Goal: Task Accomplishment & Management: Use online tool/utility

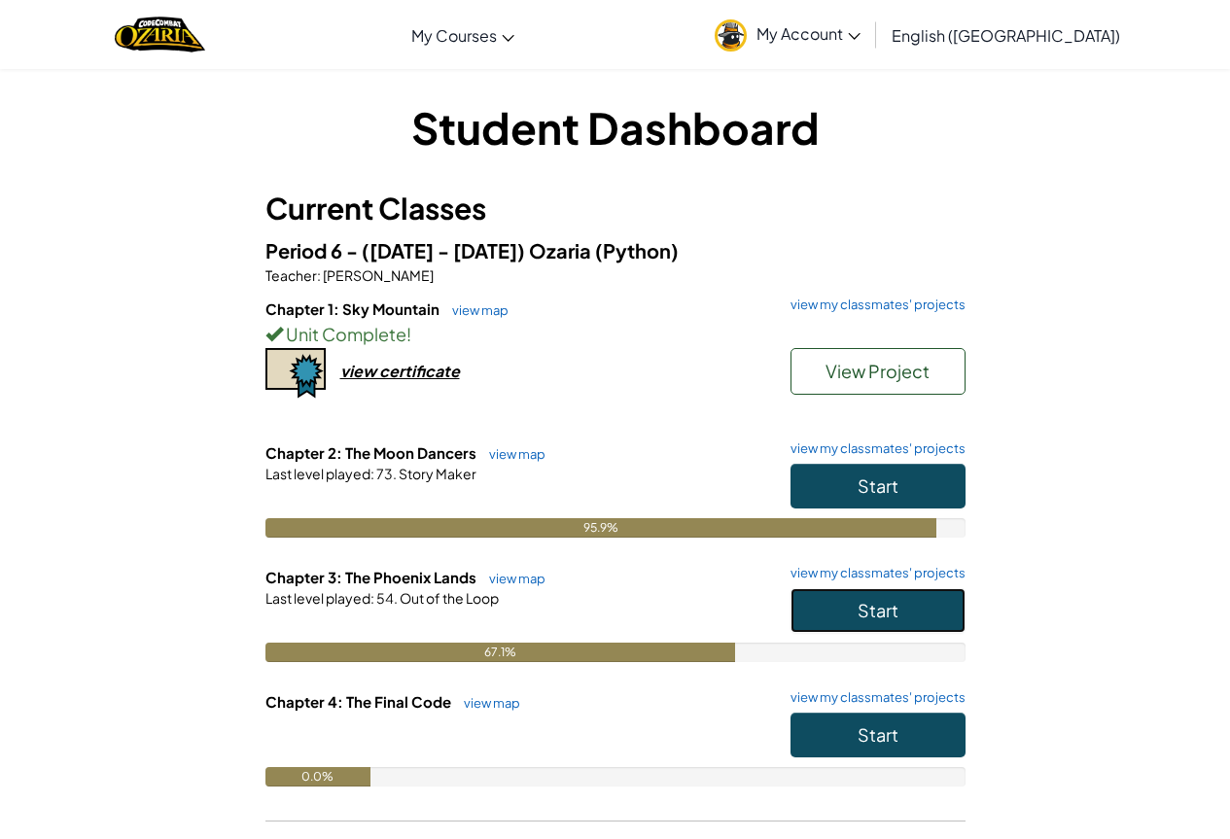
click at [859, 608] on span "Start" at bounding box center [877, 610] width 41 height 22
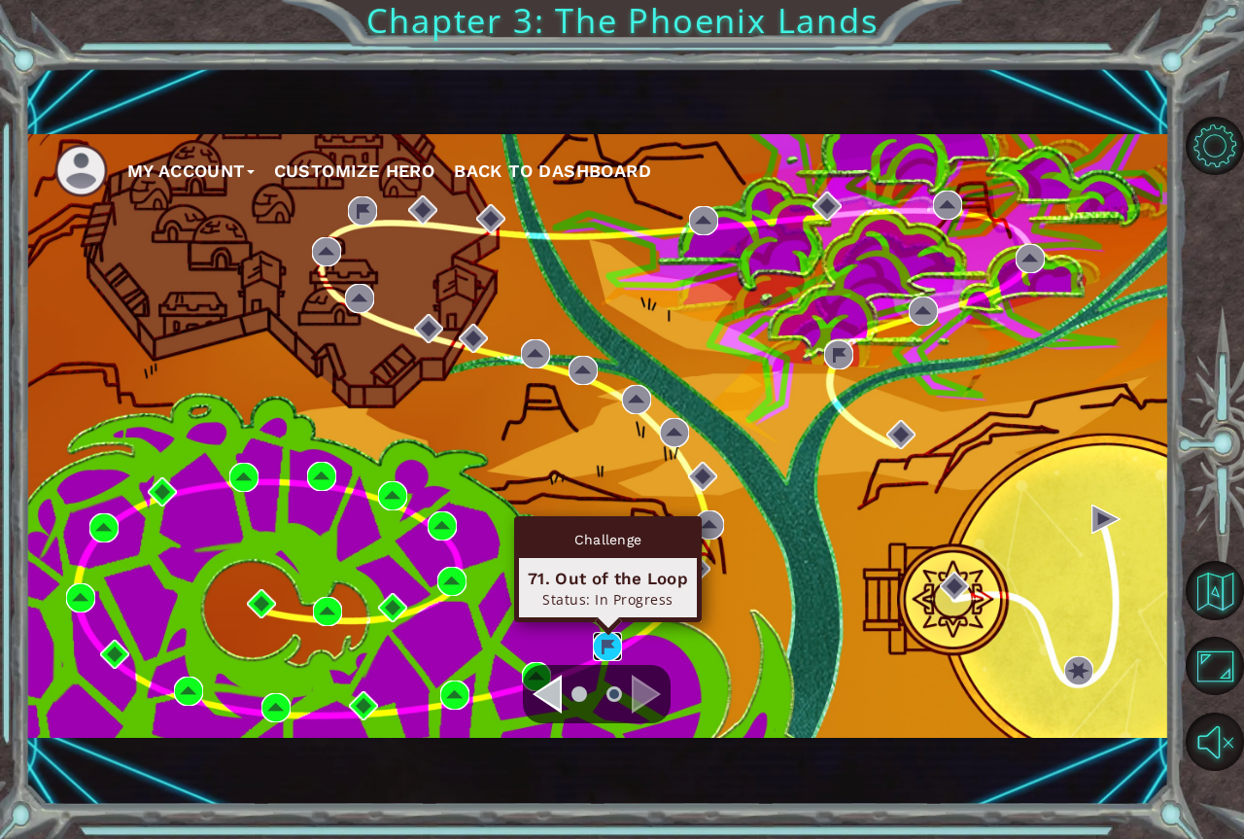
click at [609, 636] on img at bounding box center [607, 646] width 29 height 29
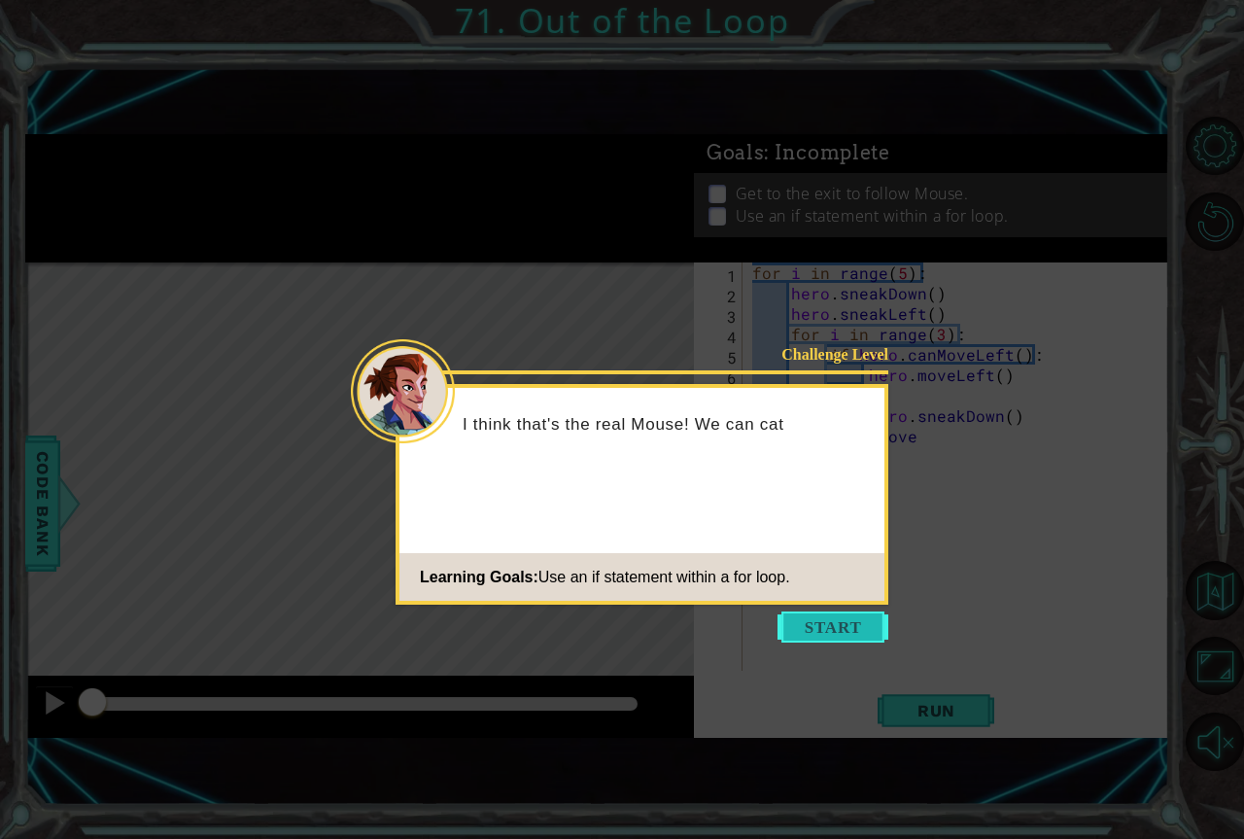
click at [796, 619] on button "Start" at bounding box center [833, 626] width 111 height 31
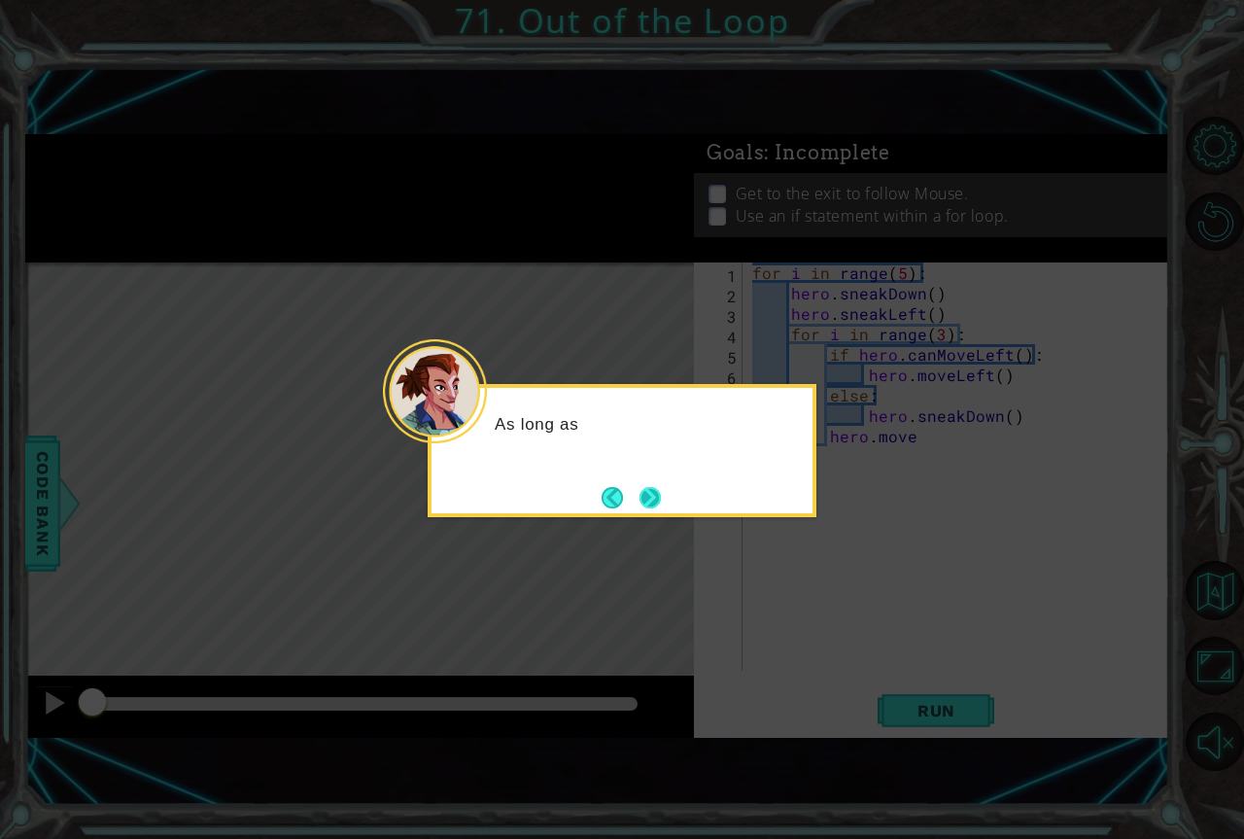
click at [655, 495] on button "Next" at bounding box center [650, 497] width 21 height 21
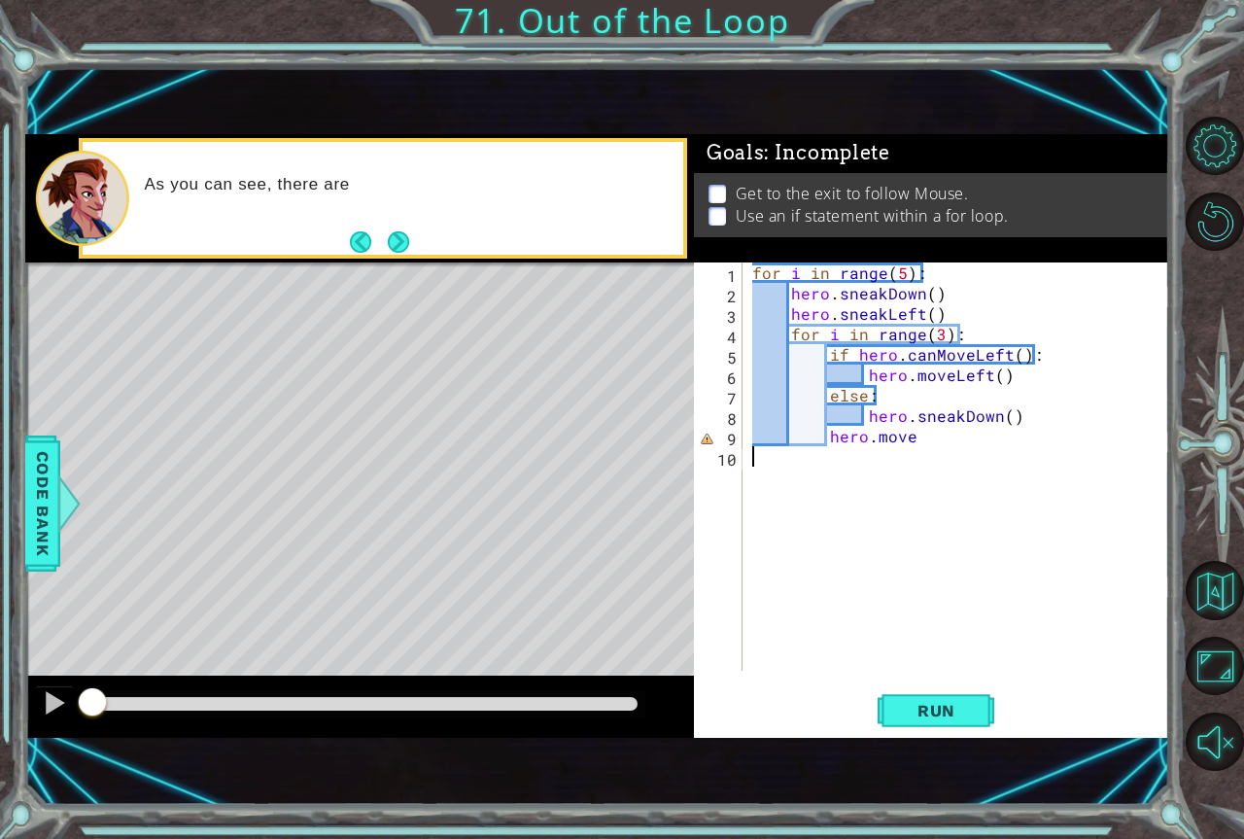
click at [393, 240] on button "Next" at bounding box center [398, 241] width 21 height 21
click at [927, 709] on span "Run" at bounding box center [936, 710] width 77 height 19
drag, startPoint x: 110, startPoint y: 697, endPoint x: 144, endPoint y: 697, distance: 34.0
click at [144, 697] on div at bounding box center [359, 707] width 669 height 62
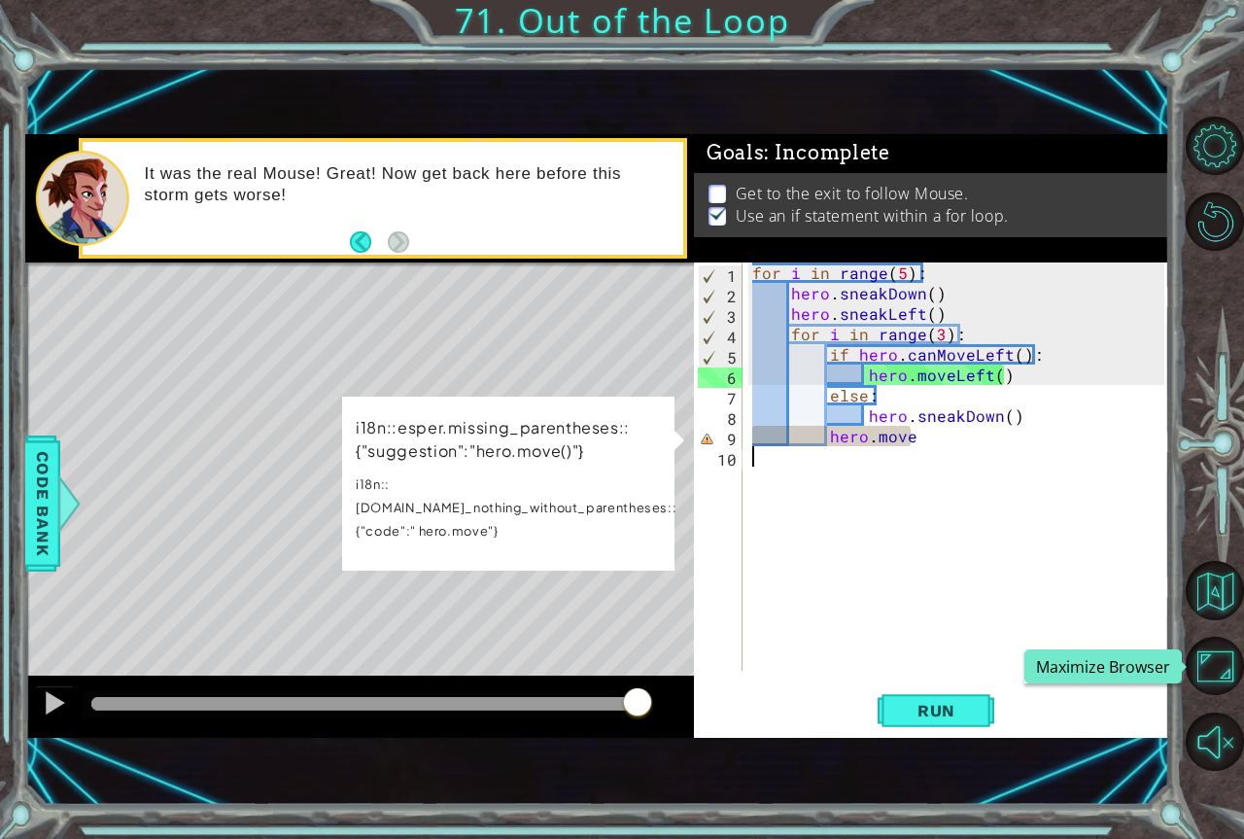
drag, startPoint x: 144, startPoint y: 697, endPoint x: 1104, endPoint y: 645, distance: 961.9
click at [1188, 645] on div "1 ההההההההההההההההההההההההההההההההההההההההההההההההההההההההההההההההההההההההההההה…" at bounding box center [622, 419] width 1244 height 839
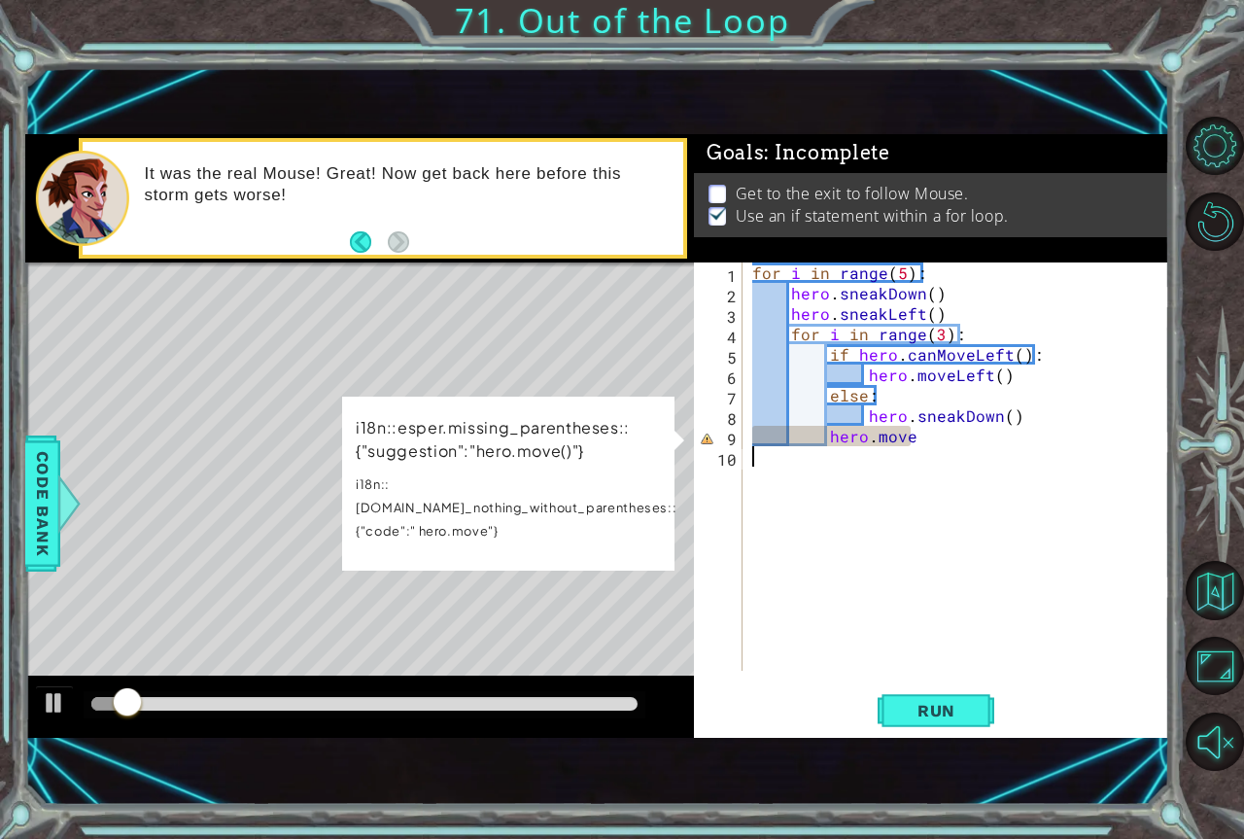
click at [819, 441] on div "for i in range ( 5 ) : hero . sneakDown ( ) hero . sneakLeft ( ) for i in range…" at bounding box center [962, 486] width 426 height 449
type textarea "hero.move"
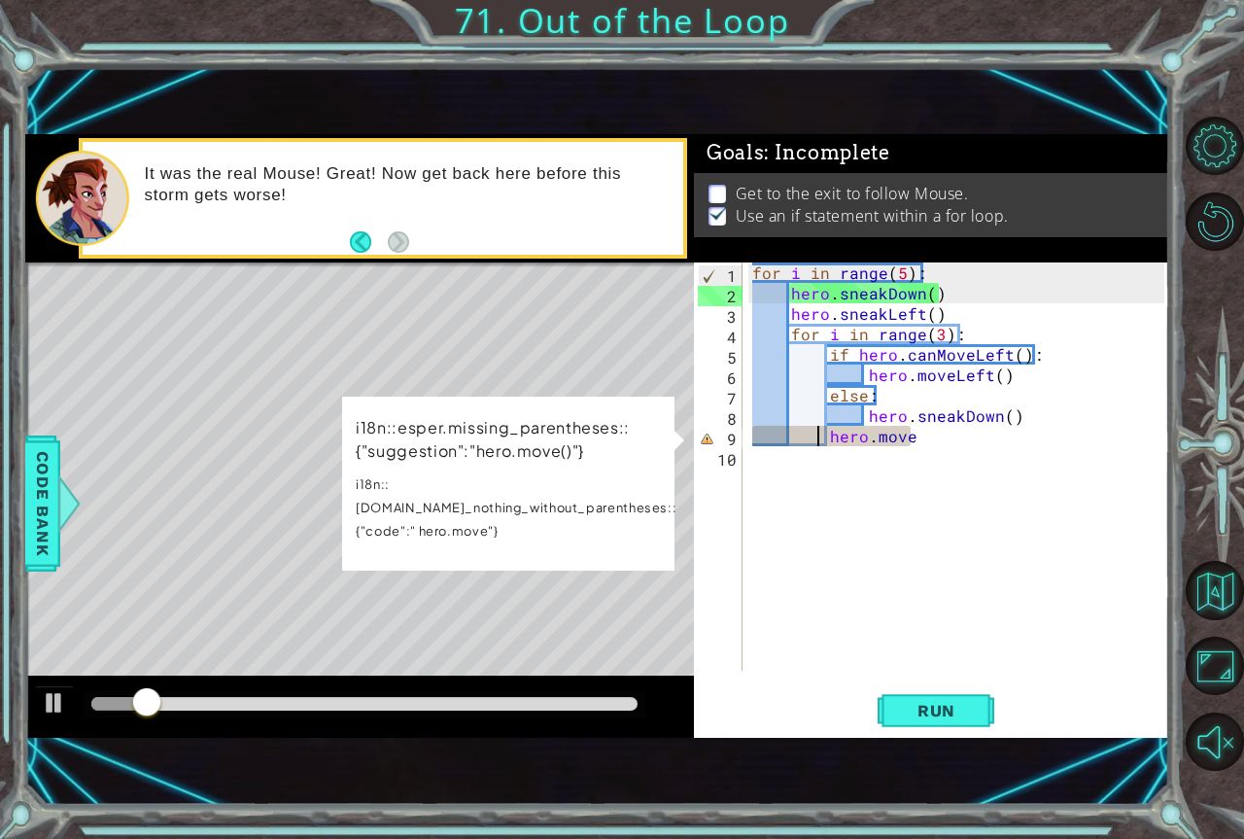
click at [1016, 453] on div "for i in range ( 5 ) : hero . sneakDown ( ) hero . sneakLeft ( ) for i in range…" at bounding box center [962, 486] width 426 height 449
